Goal: Information Seeking & Learning: Learn about a topic

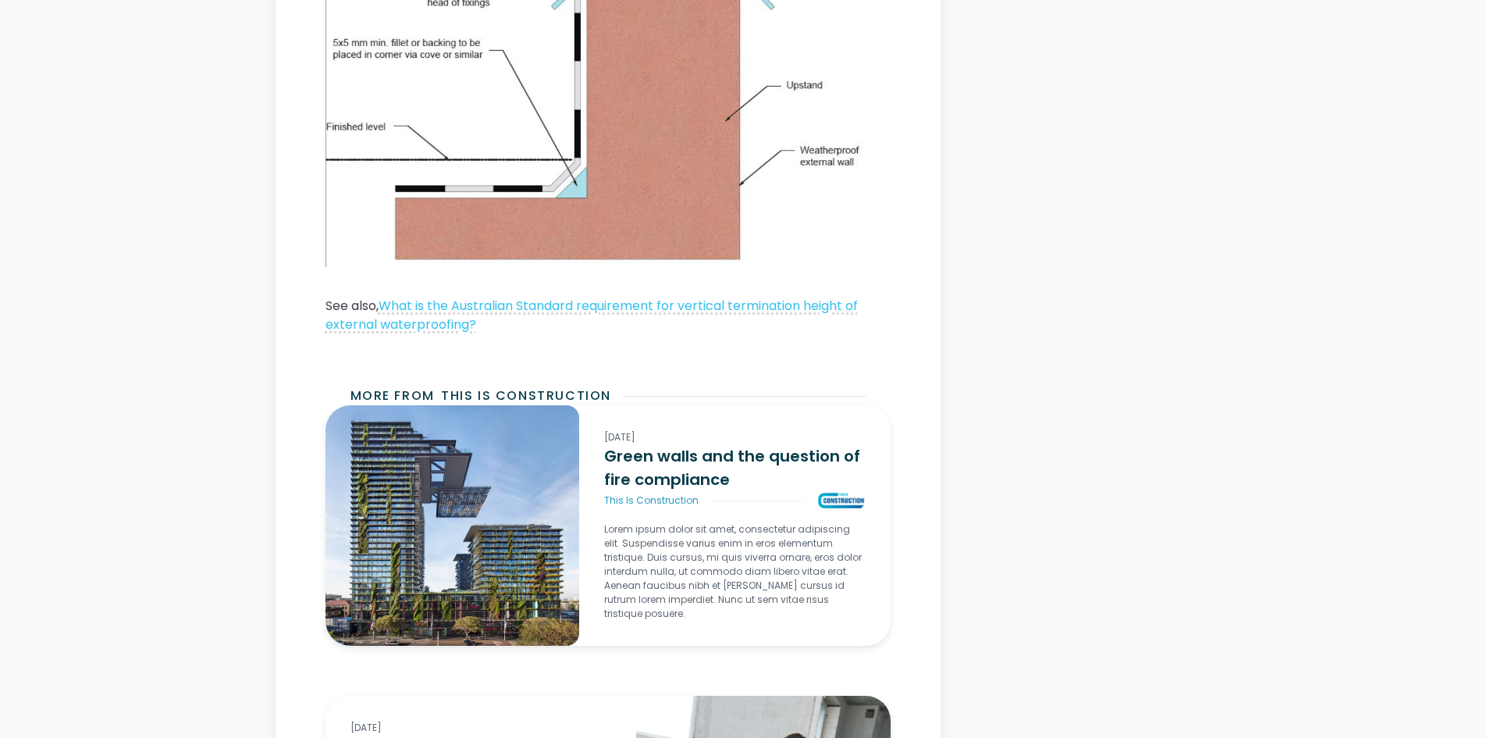
scroll to position [2732, 0]
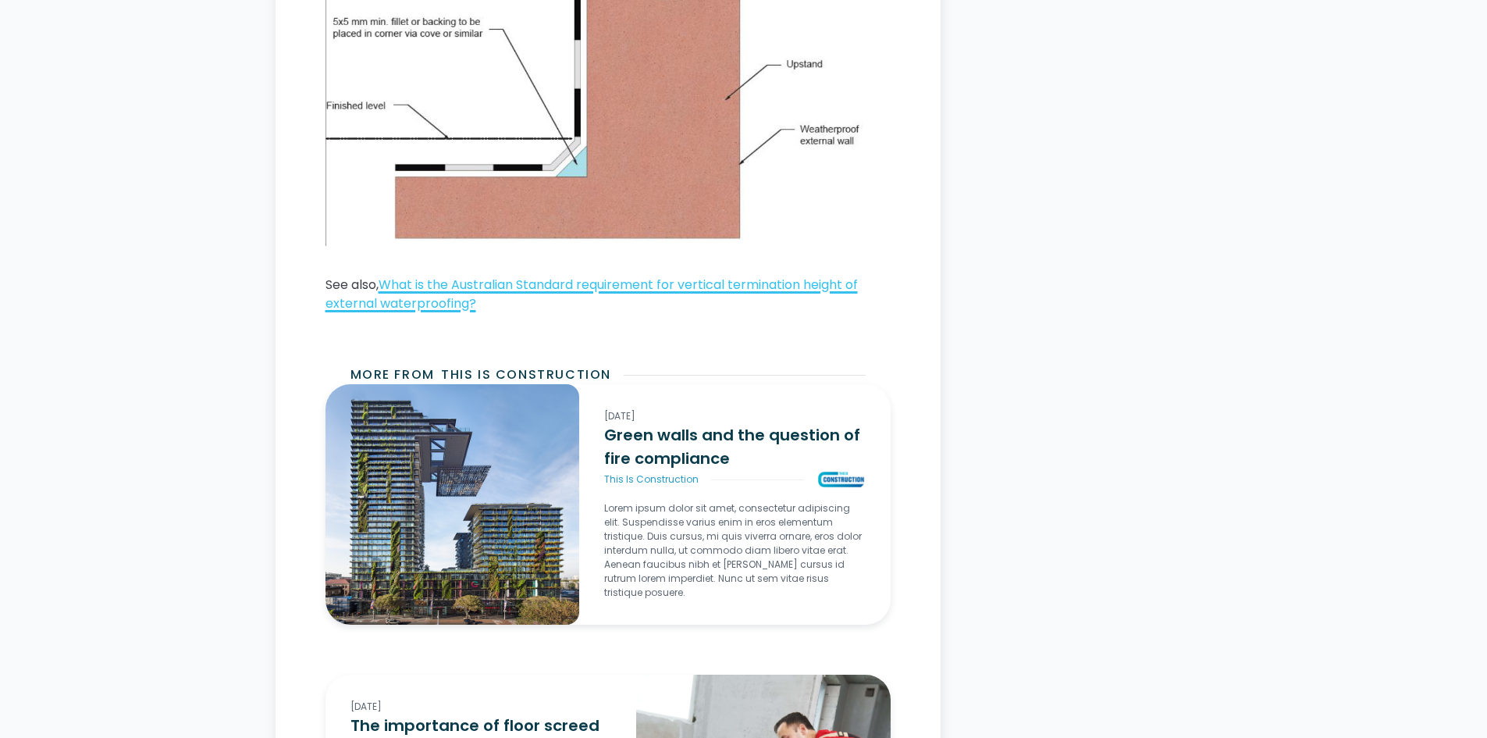
click at [690, 286] on link "What is the Australian Standard requirement for vertical termination height of …" at bounding box center [592, 294] width 532 height 37
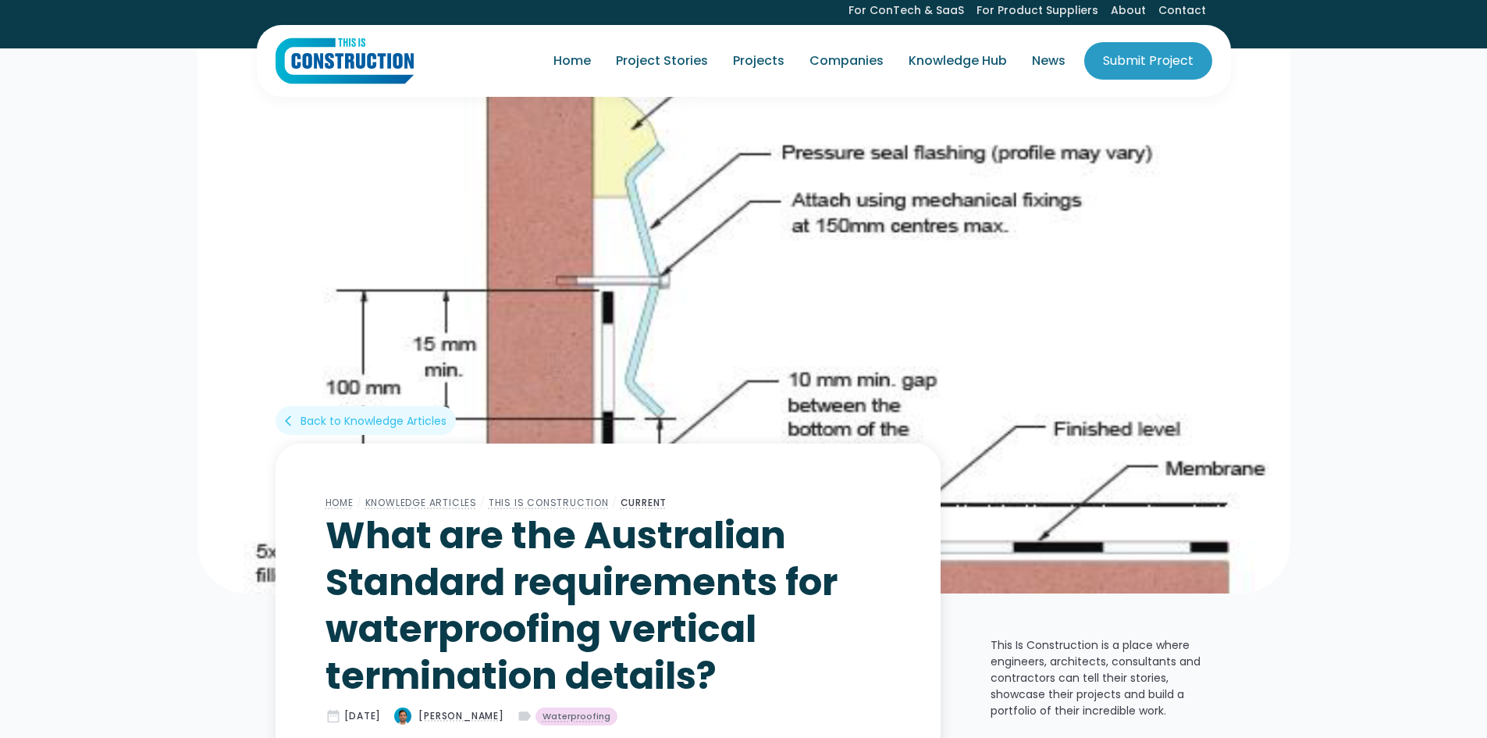
scroll to position [0, 0]
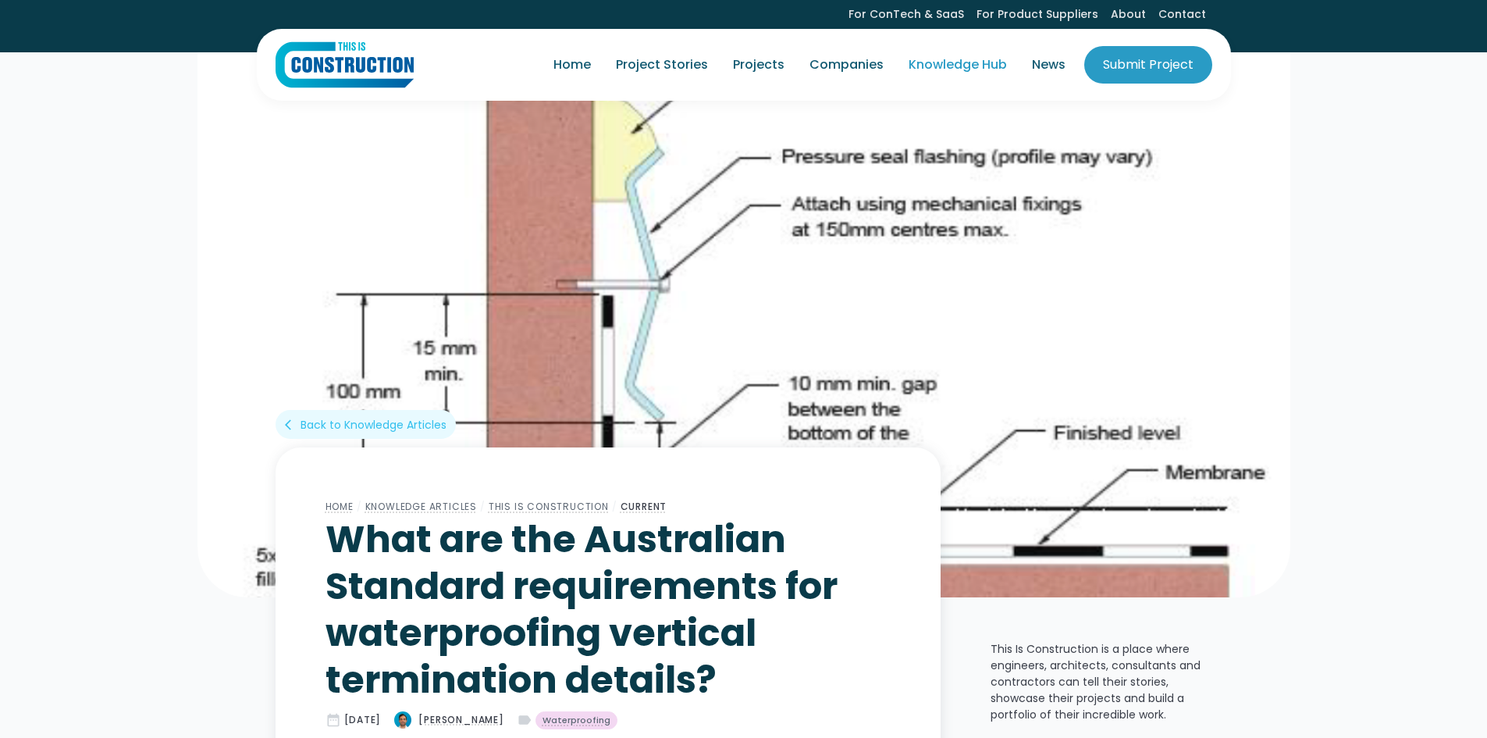
click at [930, 68] on link "Knowledge Hub" at bounding box center [957, 65] width 123 height 44
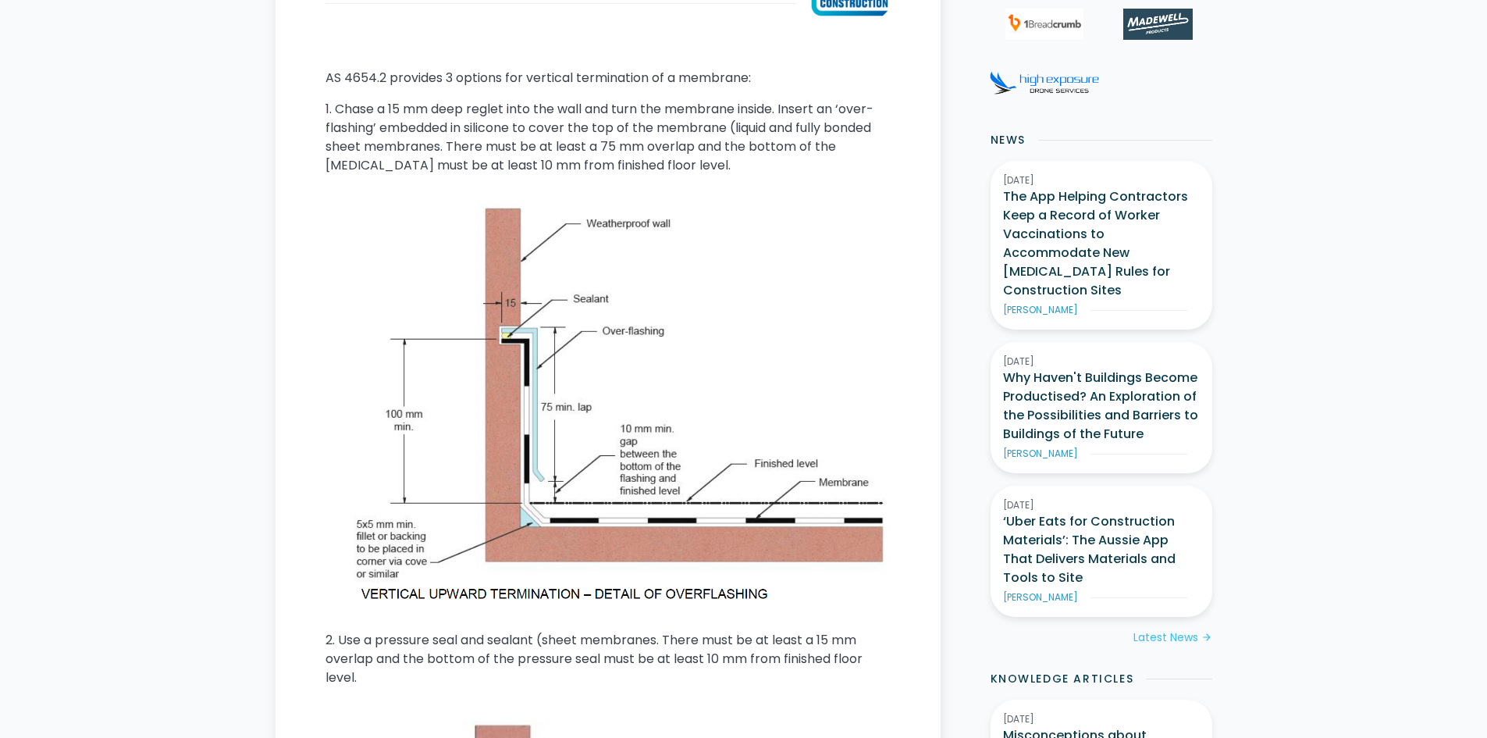
scroll to position [937, 0]
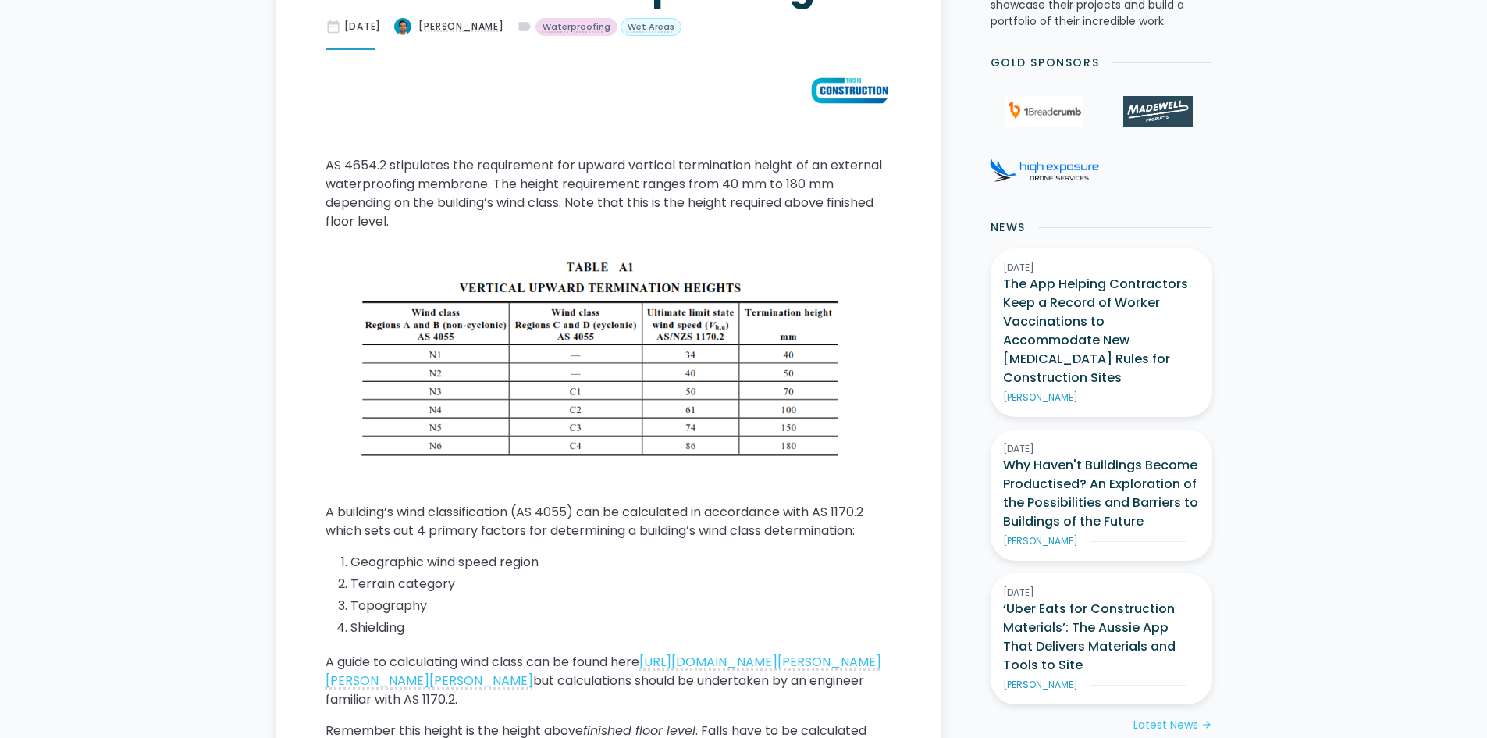
scroll to position [425, 0]
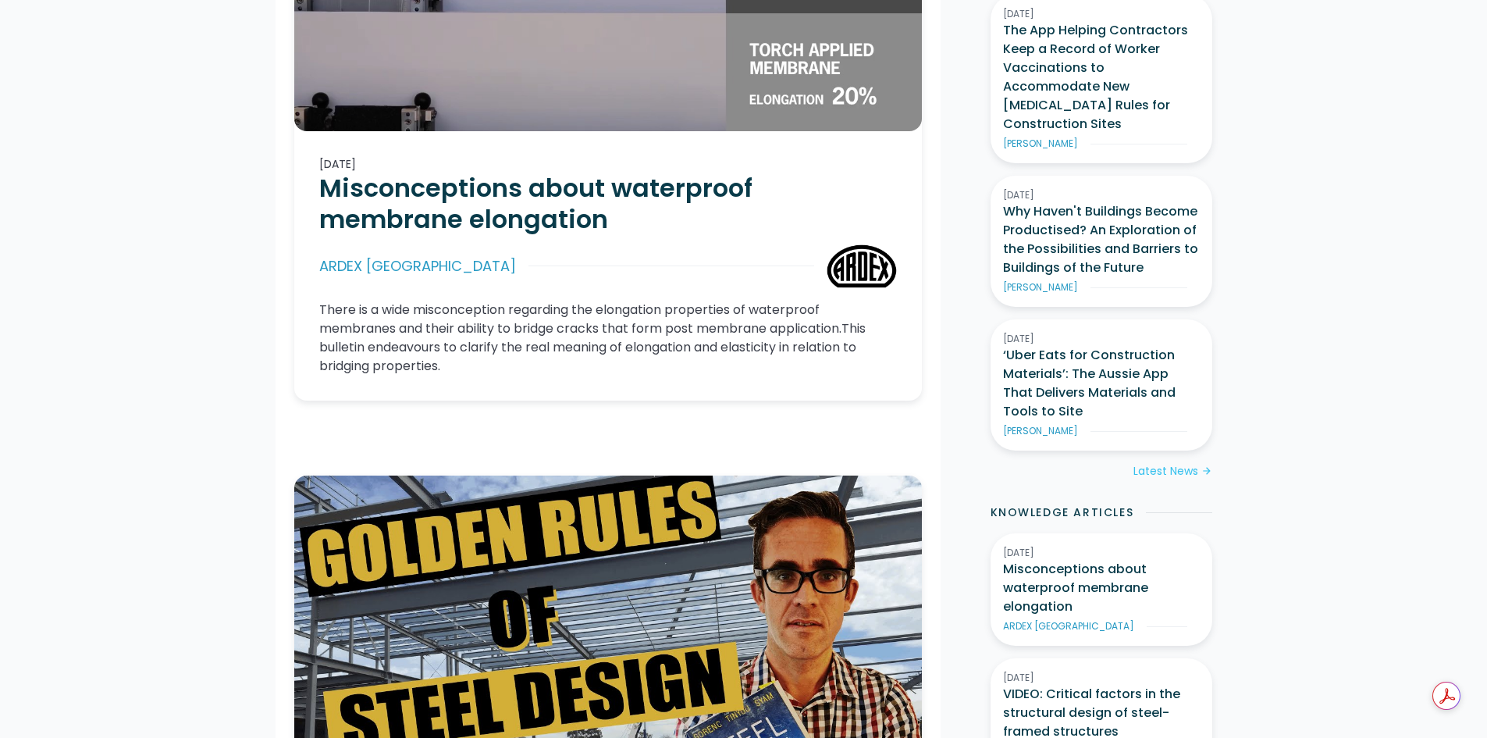
scroll to position [859, 0]
